Goal: Task Accomplishment & Management: Use online tool/utility

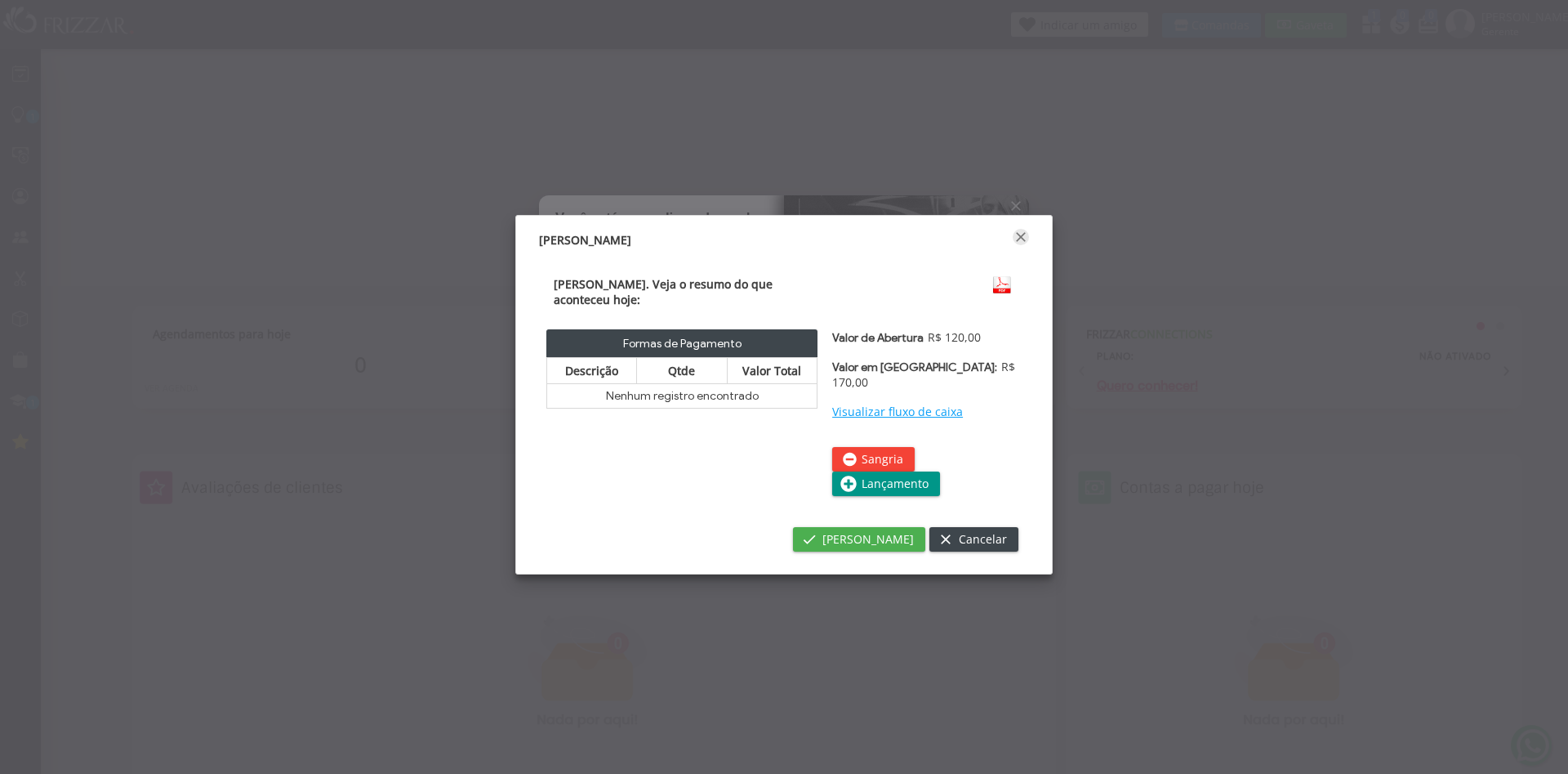
click at [1023, 240] on span "Fechar" at bounding box center [1020, 237] width 16 height 16
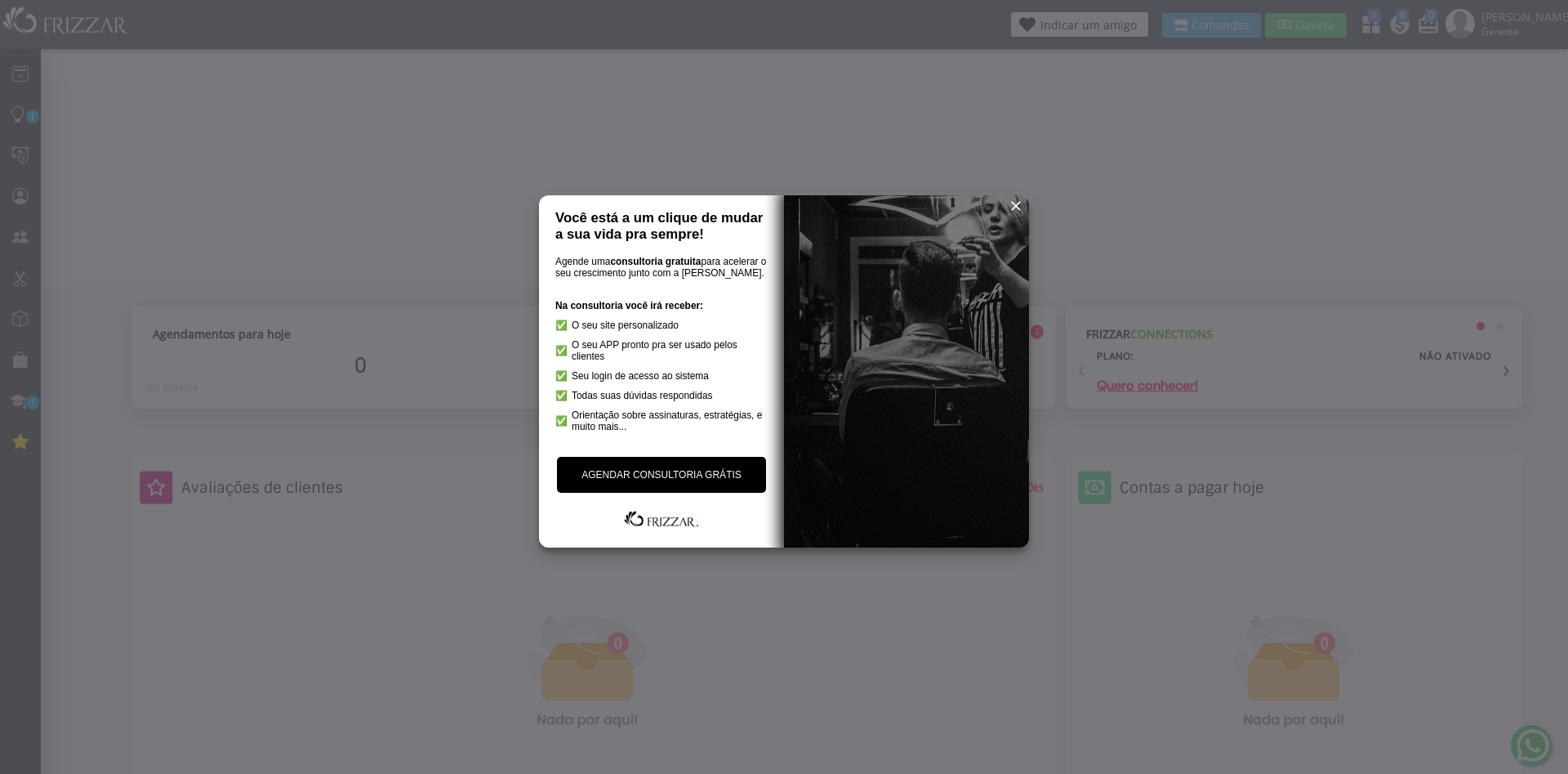
click at [1011, 207] on span "reset" at bounding box center [1016, 206] width 16 height 16
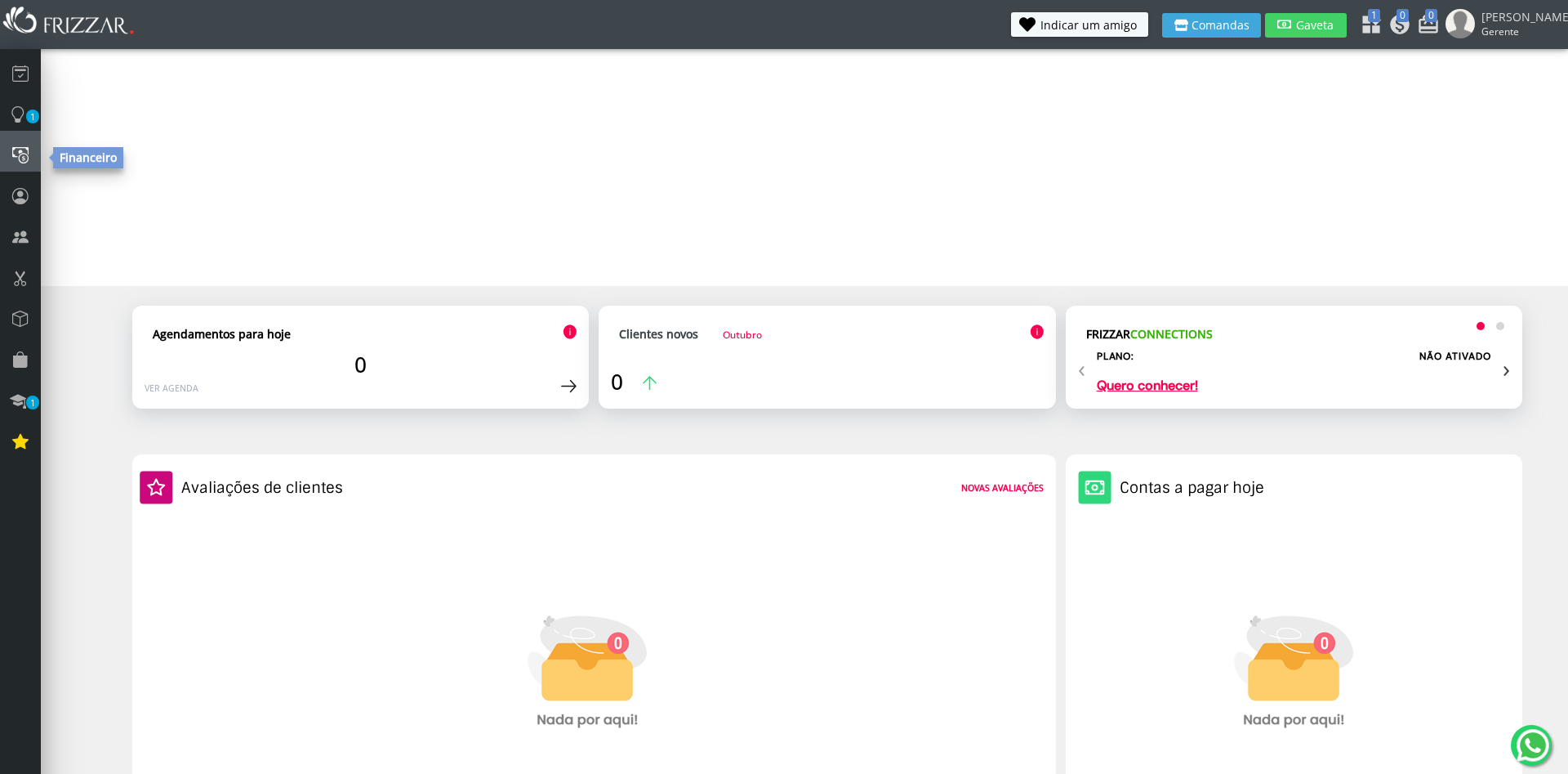
click at [24, 135] on link at bounding box center [20, 150] width 40 height 40
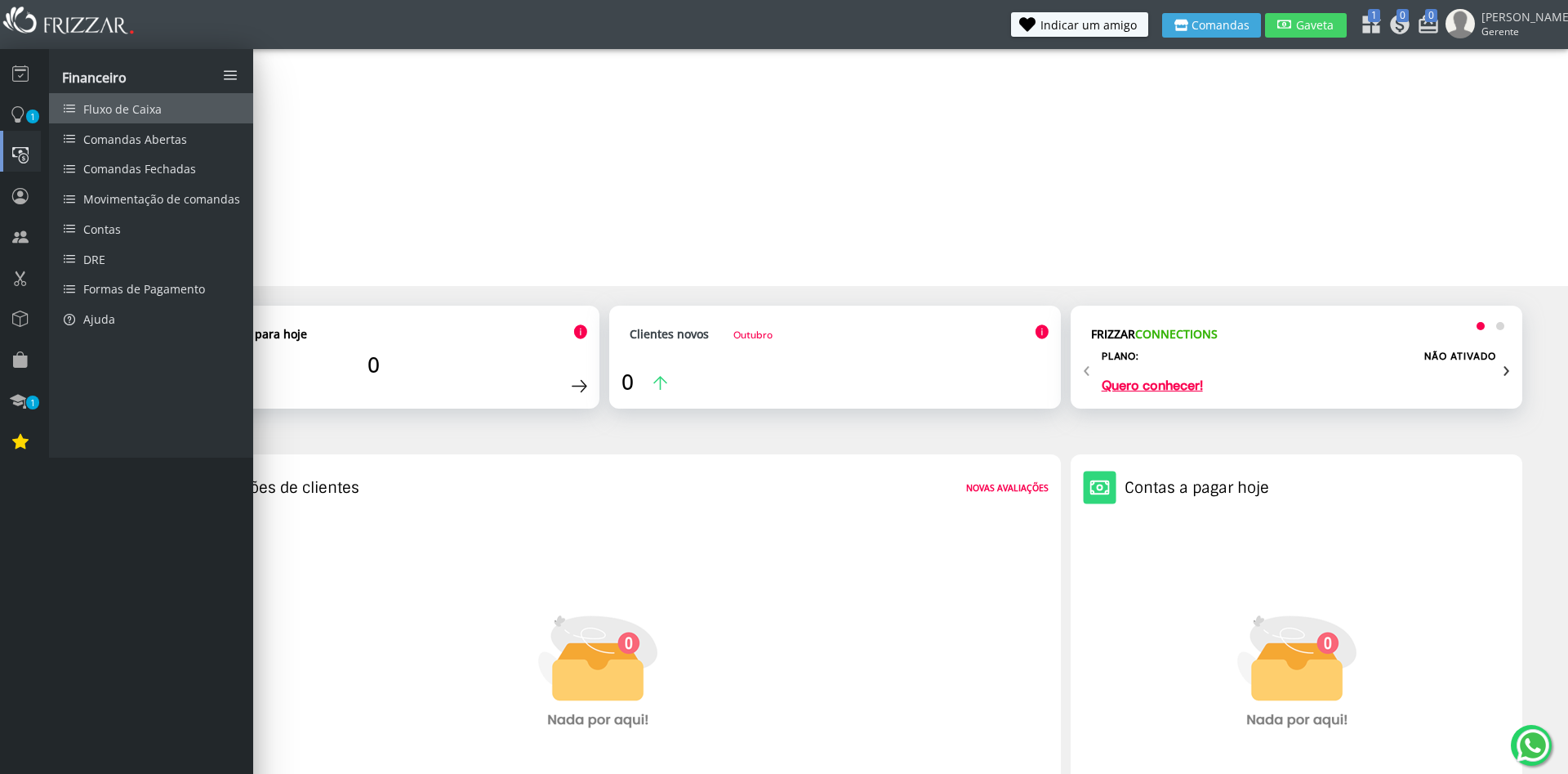
click at [75, 108] on icon at bounding box center [69, 108] width 14 height 12
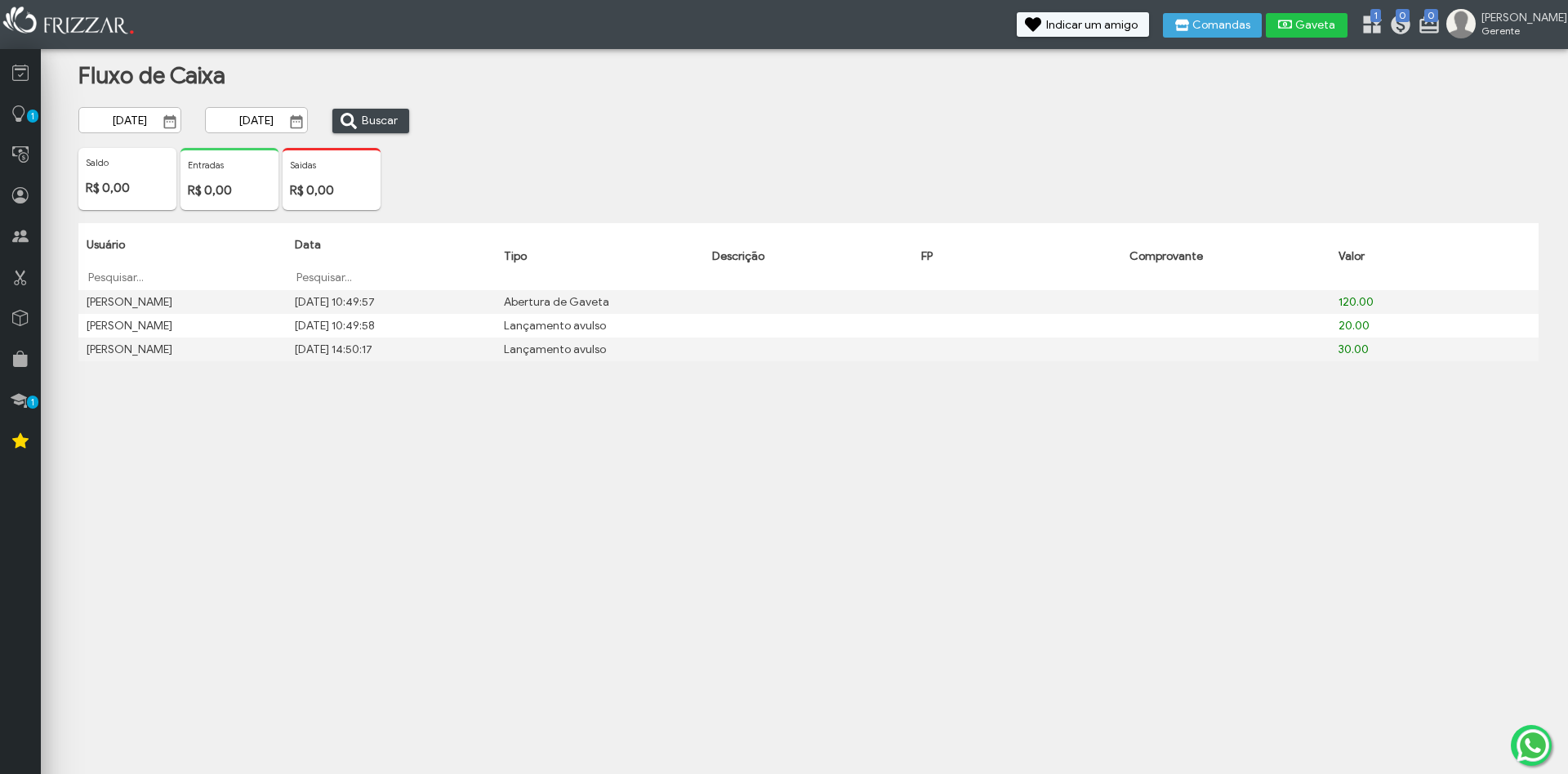
click at [1336, 29] on span "Gaveta" at bounding box center [1315, 25] width 40 height 12
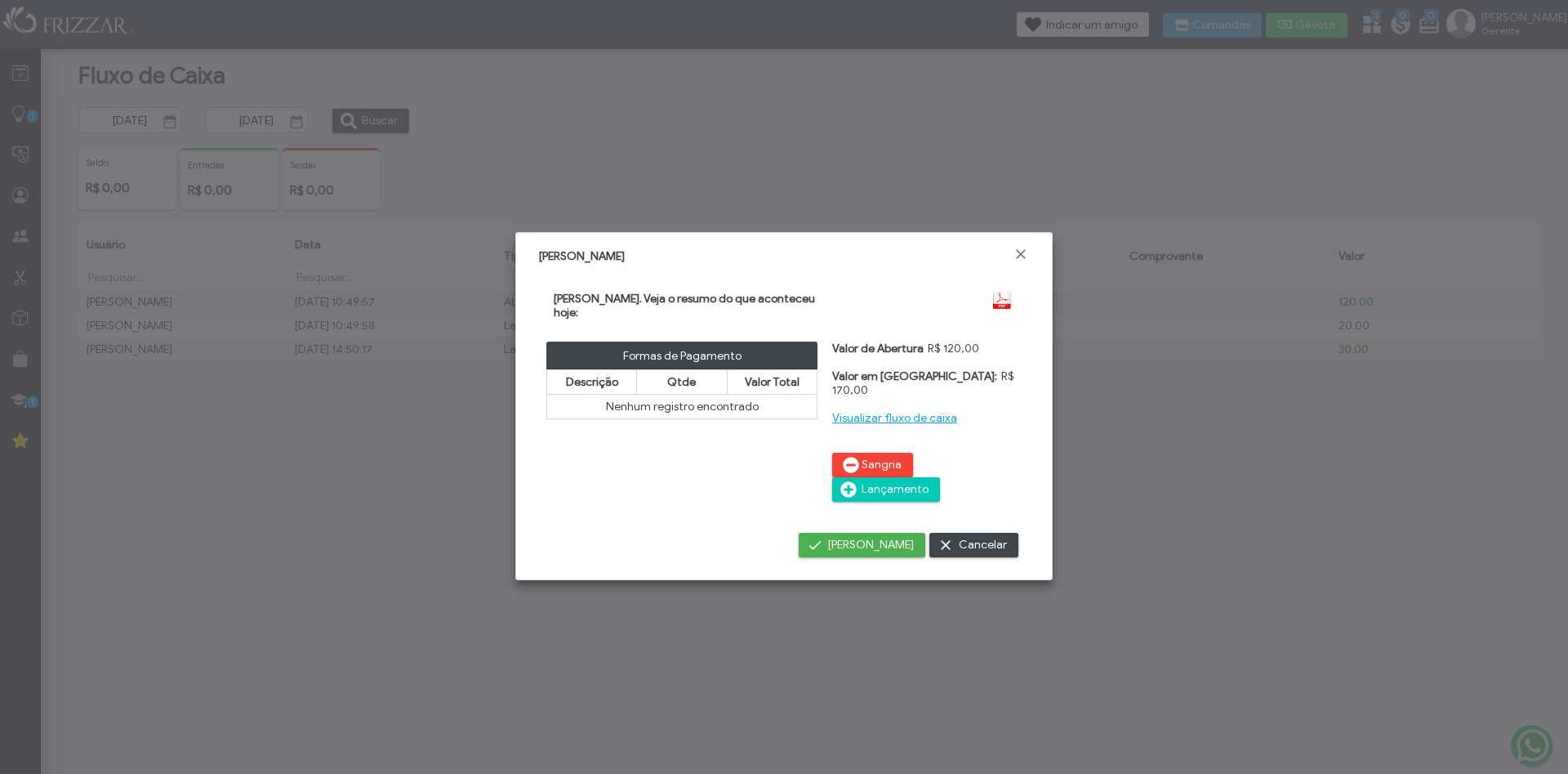
click at [928, 477] on span "Lançamento" at bounding box center [895, 489] width 67 height 24
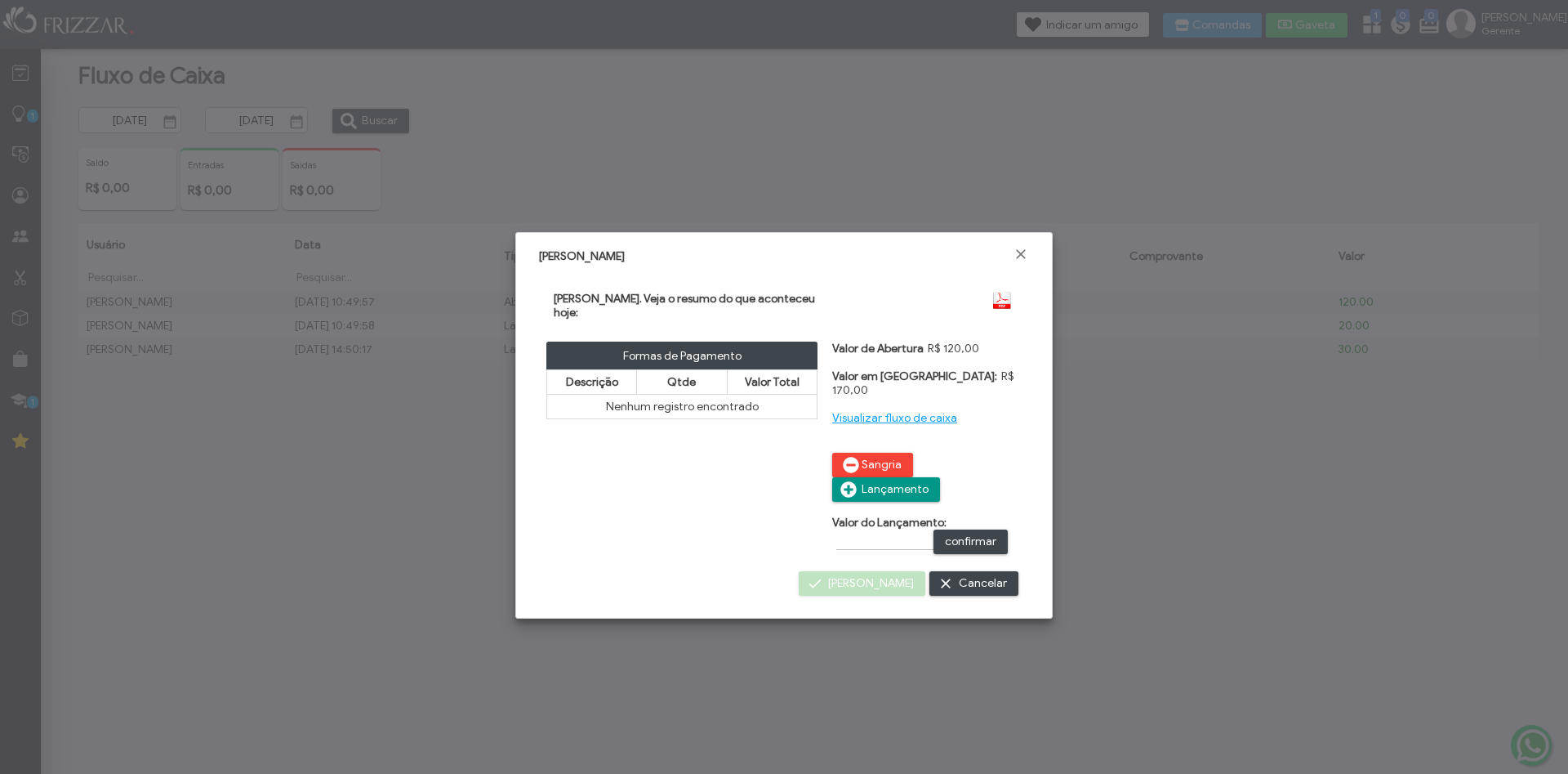
type input "R$"
click at [896, 516] on div "Valor do Lançamento: confirmar" at bounding box center [927, 535] width 190 height 39
click at [872, 533] on input "R$" at bounding box center [884, 541] width 97 height 17
type input "R$ 30,00"
click at [971, 529] on span "confirmar" at bounding box center [970, 541] width 51 height 24
